Goal: Task Accomplishment & Management: Manage account settings

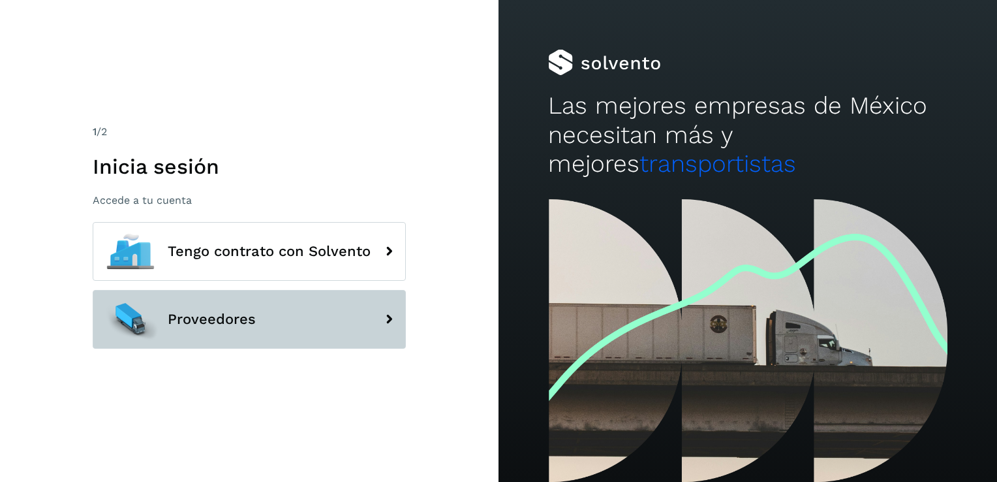
click at [279, 301] on button "Proveedores" at bounding box center [249, 319] width 313 height 59
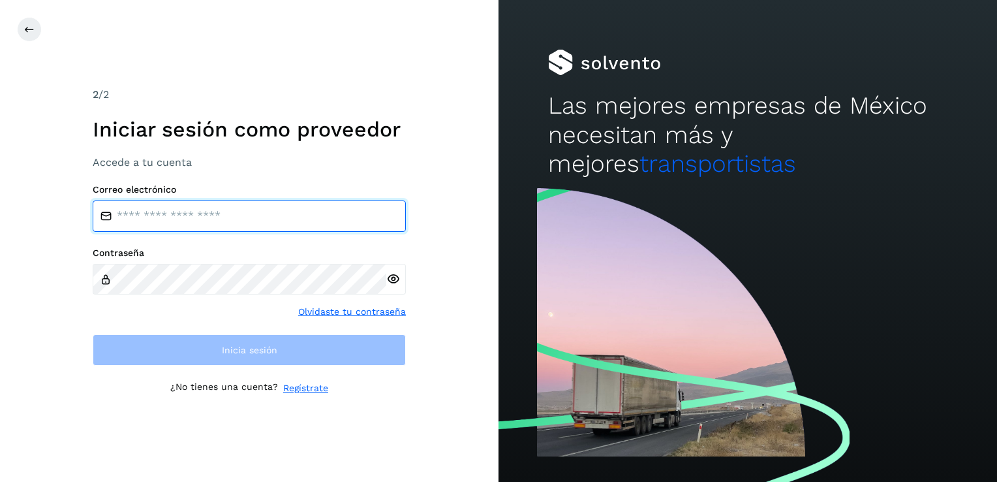
type input "**********"
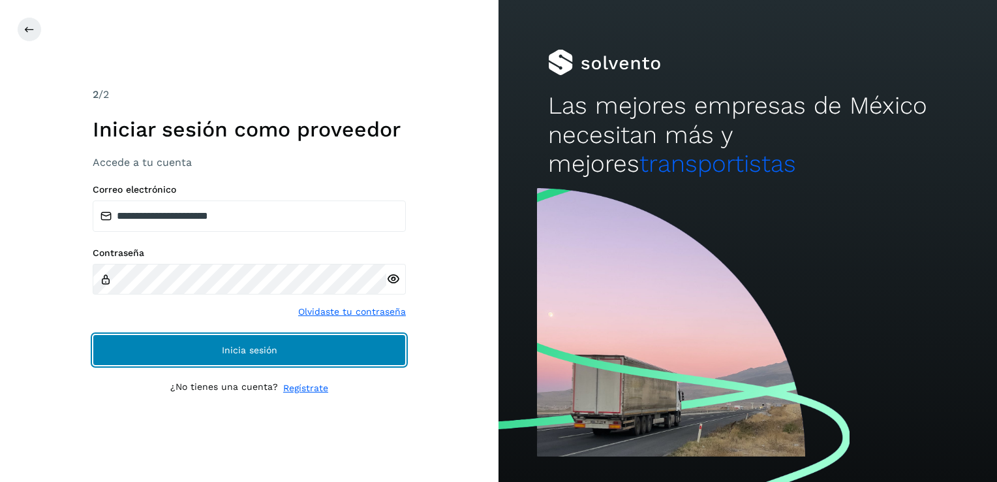
click at [275, 353] on span "Inicia sesión" at bounding box center [249, 349] width 55 height 9
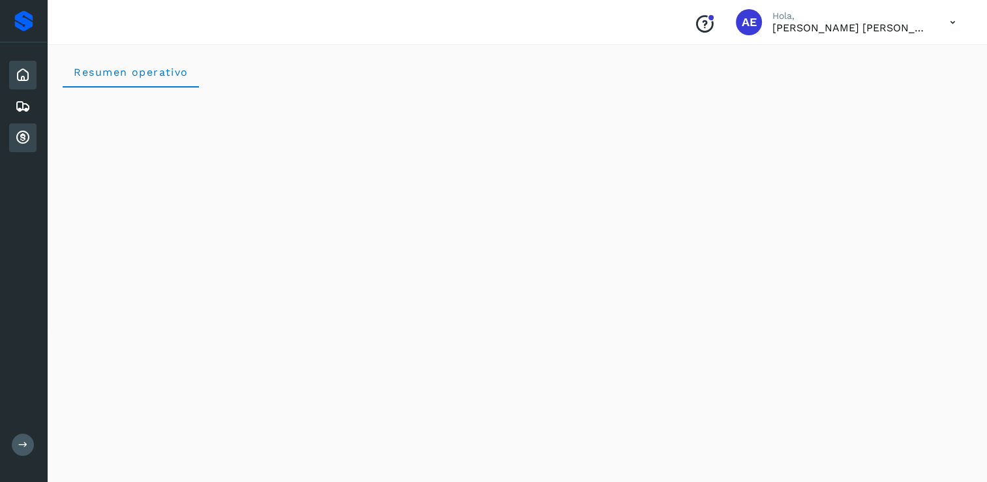
click at [28, 147] on div "Cuentas por cobrar" at bounding box center [22, 137] width 27 height 29
